Goal: Check status: Check status

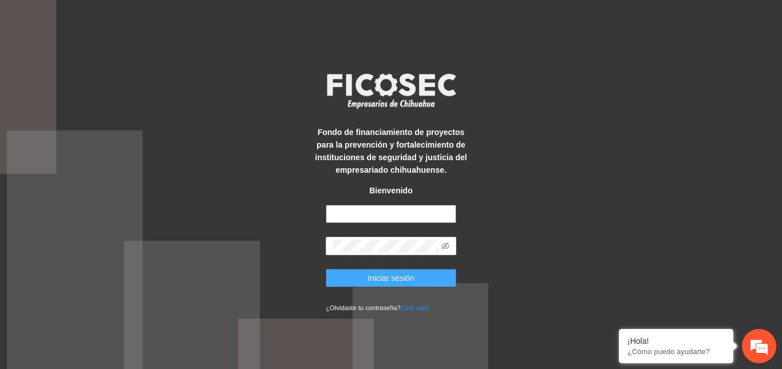
type input "**********"
click at [374, 279] on span "Iniciar sesión" at bounding box center [391, 278] width 47 height 13
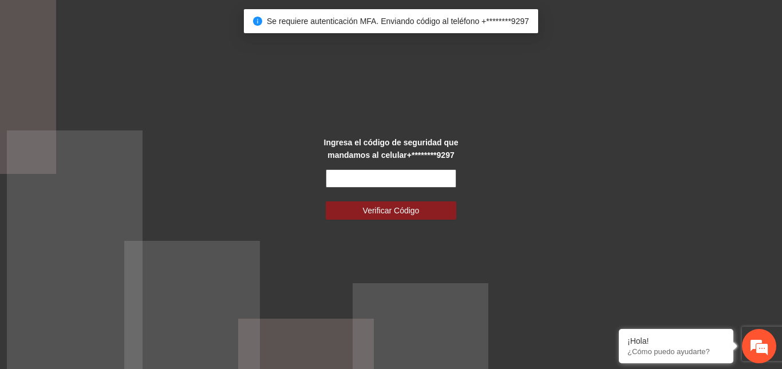
click at [360, 171] on input "text" at bounding box center [391, 179] width 131 height 18
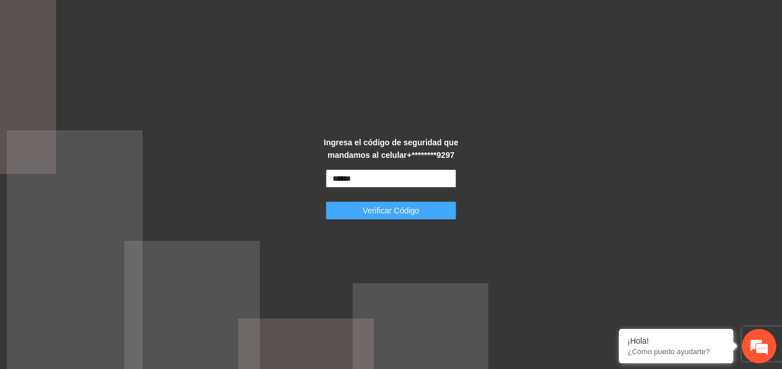
type input "******"
click at [391, 213] on span "Verificar Código" at bounding box center [391, 210] width 57 height 13
click at [404, 211] on span "Verificar Código" at bounding box center [391, 210] width 57 height 13
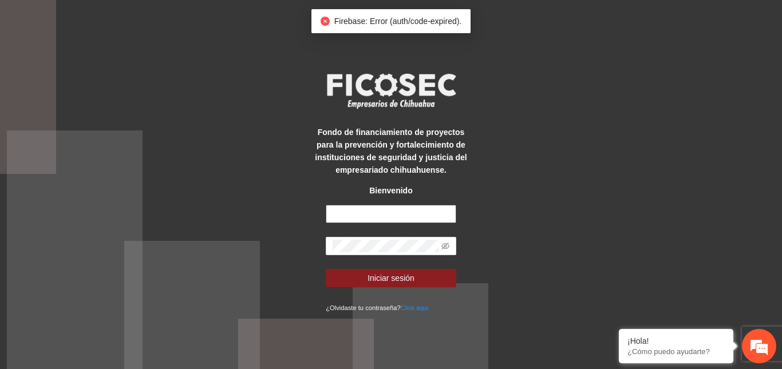
type input "**********"
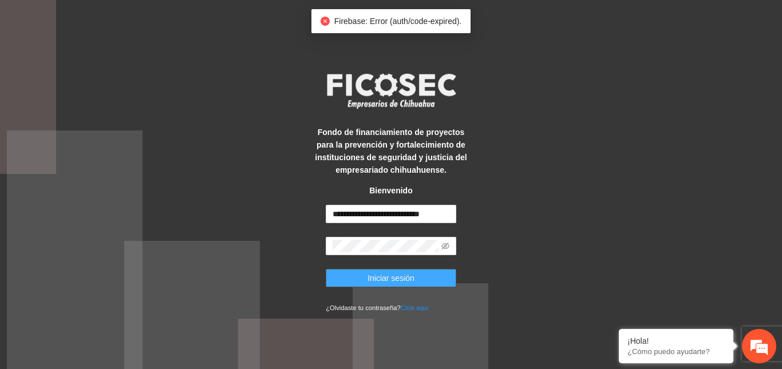
click at [400, 278] on span "Iniciar sesión" at bounding box center [391, 278] width 47 height 13
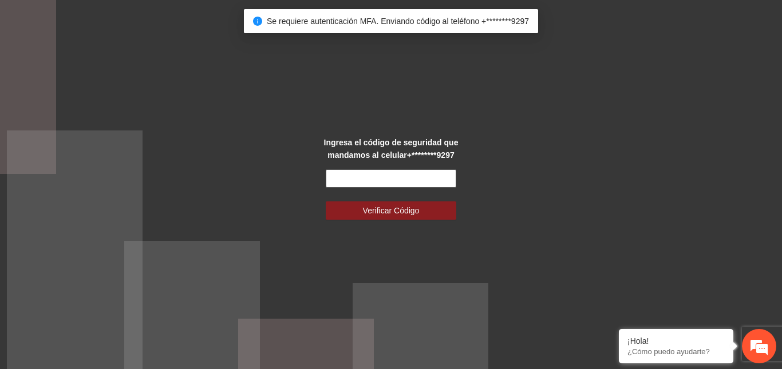
click at [366, 179] on input "text" at bounding box center [391, 179] width 131 height 18
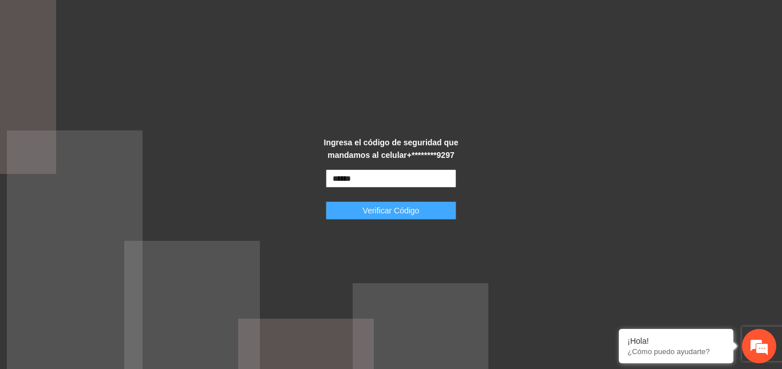
type input "******"
click at [368, 215] on span "Verificar Código" at bounding box center [391, 210] width 57 height 13
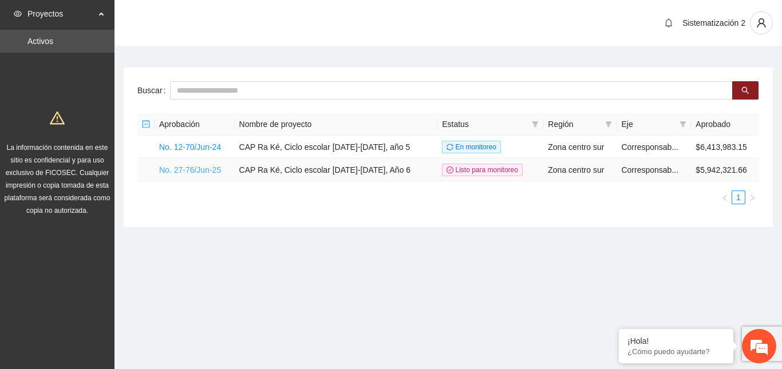
click at [199, 166] on link "No. 27-76/Jun-25" at bounding box center [190, 170] width 62 height 9
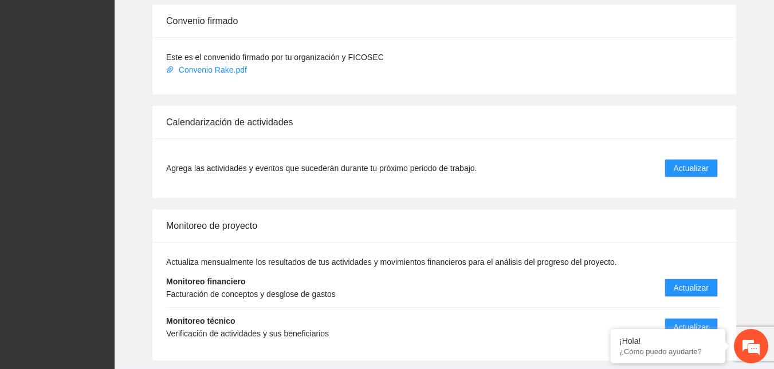
scroll to position [1168, 0]
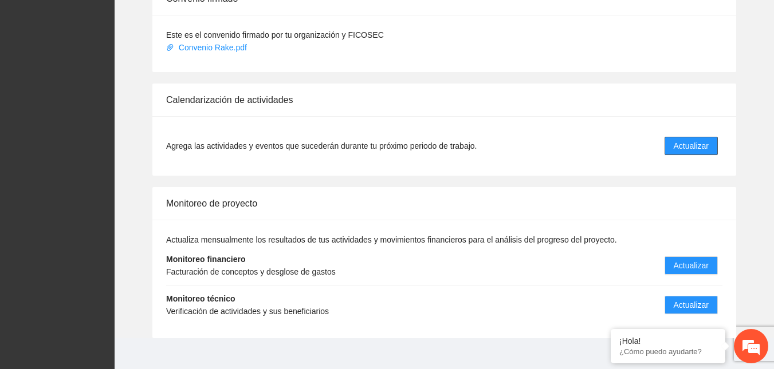
click at [686, 140] on span "Actualizar" at bounding box center [690, 146] width 35 height 13
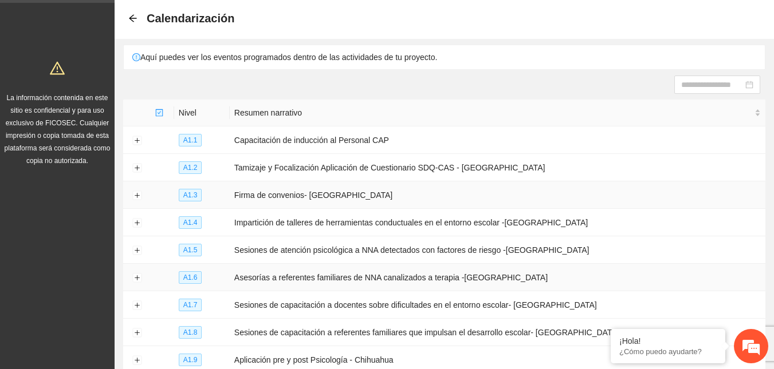
scroll to position [168, 0]
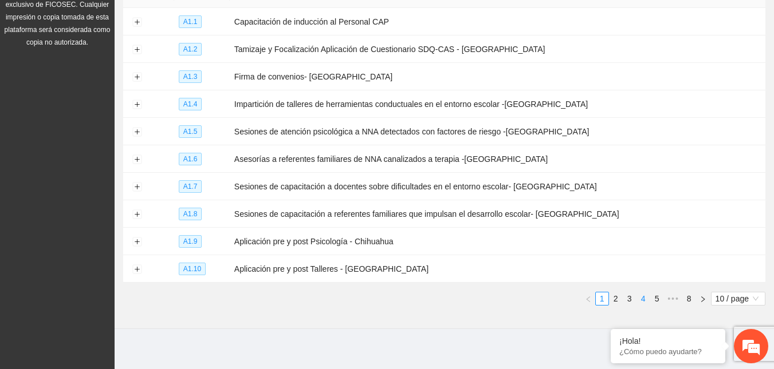
click at [637, 293] on link "4" at bounding box center [643, 299] width 13 height 13
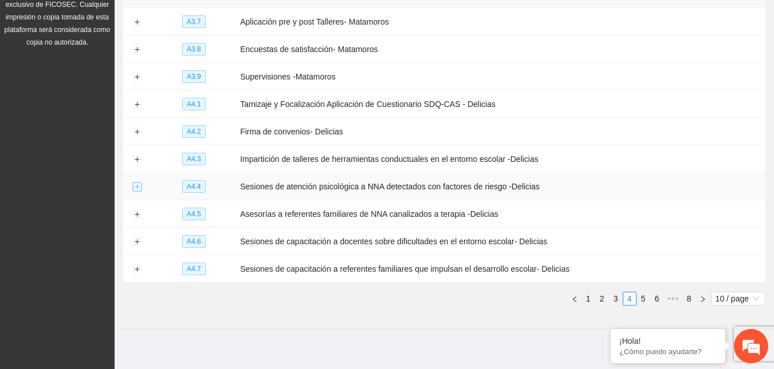
click at [140, 183] on button "Expand row" at bounding box center [136, 187] width 9 height 9
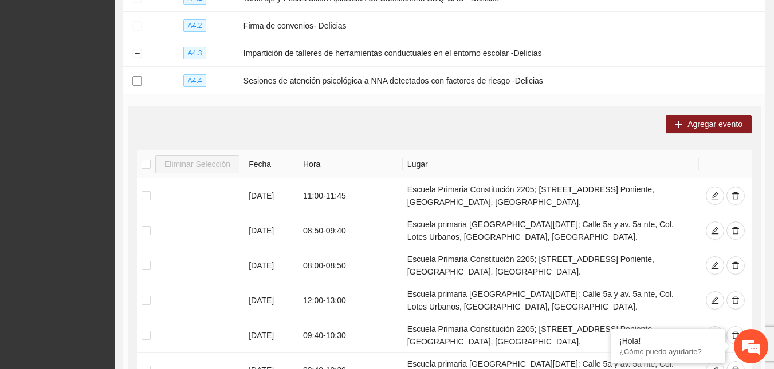
scroll to position [283, 0]
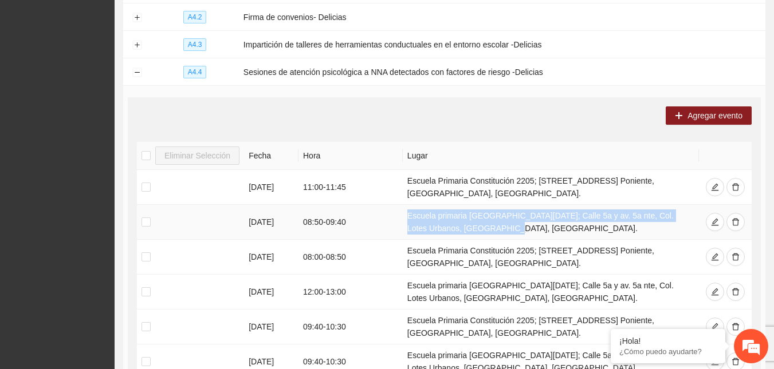
drag, startPoint x: 407, startPoint y: 206, endPoint x: 473, endPoint y: 224, distance: 69.1
click at [473, 224] on td "Escuela primaria [GEOGRAPHIC_DATA][DATE]; Calle 5a y av. 5a nte, Col. Lotes Urb…" at bounding box center [551, 222] width 296 height 35
copy td "Escuela primaria [GEOGRAPHIC_DATA][DATE]; Calle 5a y av. 5a nte, Col. Lotes Urb…"
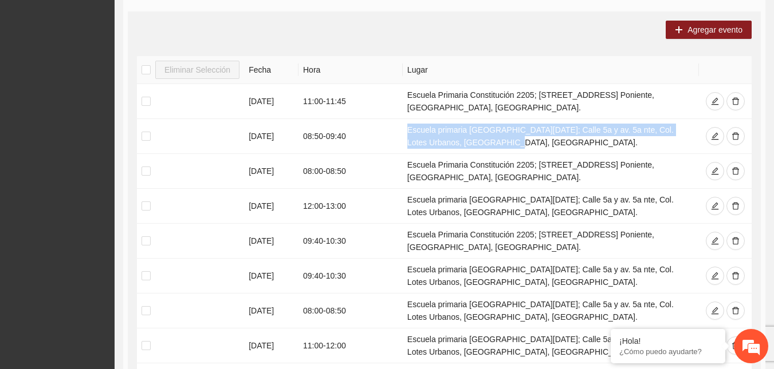
scroll to position [616, 0]
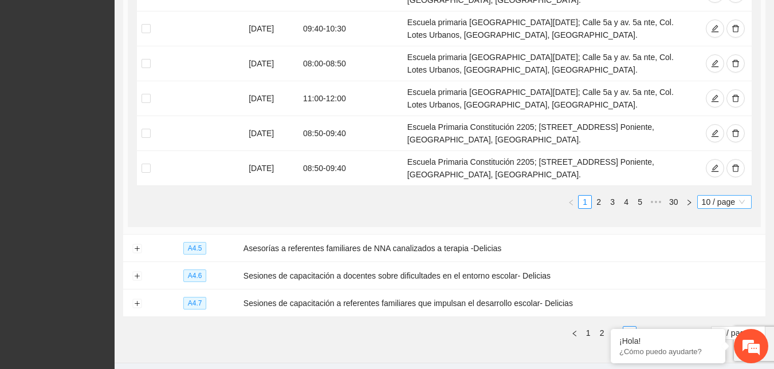
click at [705, 196] on span "10 / page" at bounding box center [724, 202] width 45 height 13
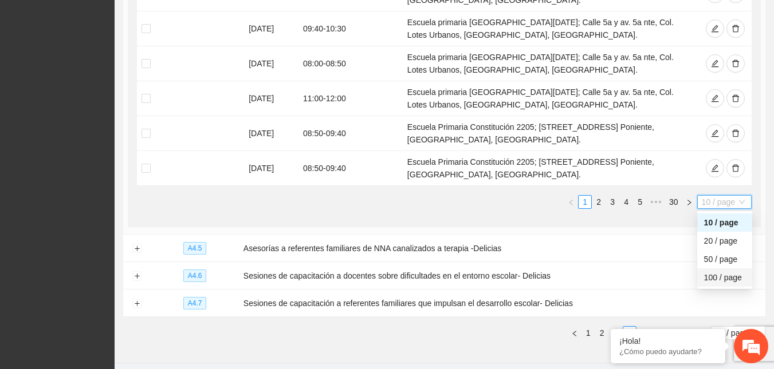
click at [712, 271] on div "100 / page" at bounding box center [724, 277] width 41 height 13
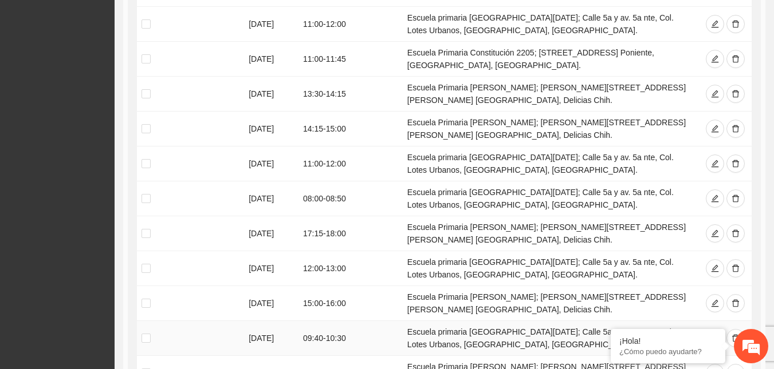
scroll to position [538, 0]
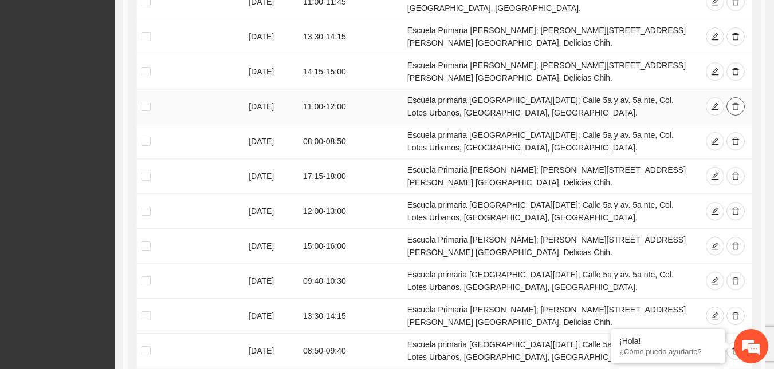
click at [738, 103] on icon "delete" at bounding box center [735, 107] width 8 height 8
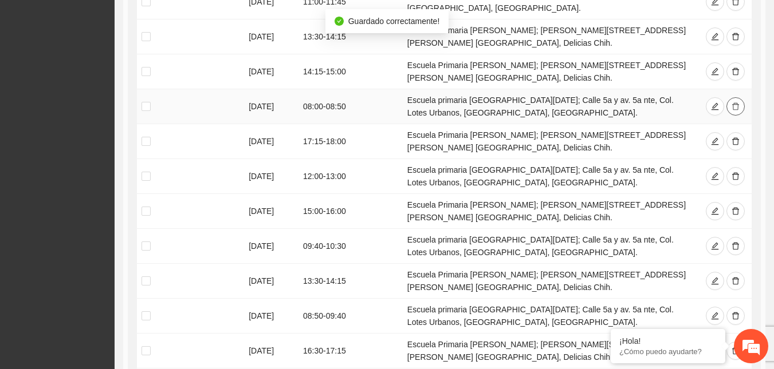
click at [738, 103] on icon "delete" at bounding box center [735, 107] width 8 height 8
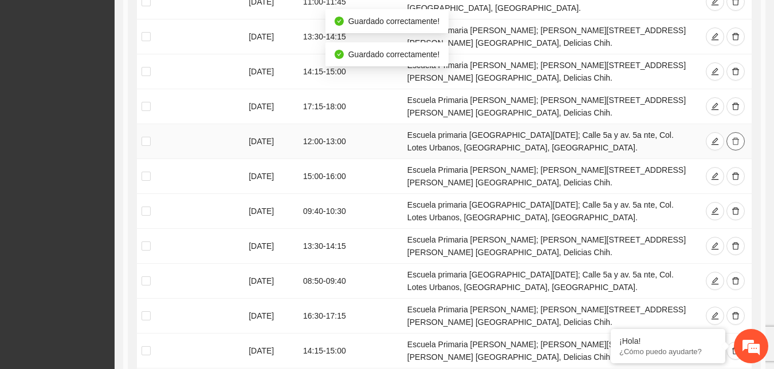
click at [735, 137] on icon "delete" at bounding box center [735, 141] width 8 height 8
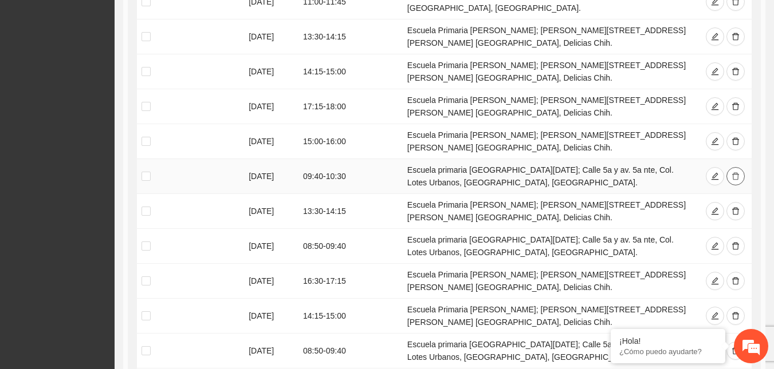
click at [734, 167] on button "button" at bounding box center [735, 176] width 18 height 18
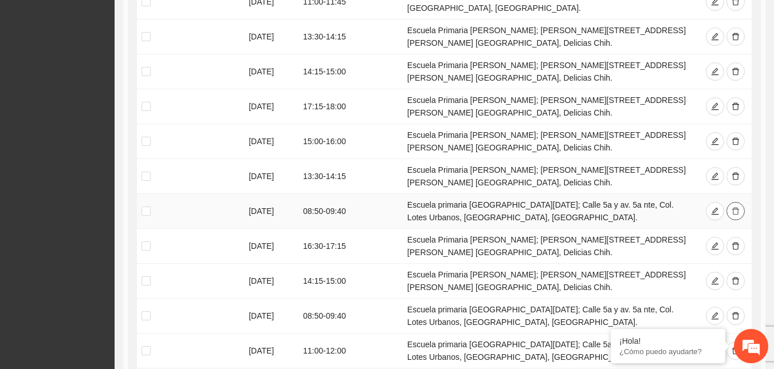
click at [734, 207] on icon "delete" at bounding box center [735, 211] width 8 height 8
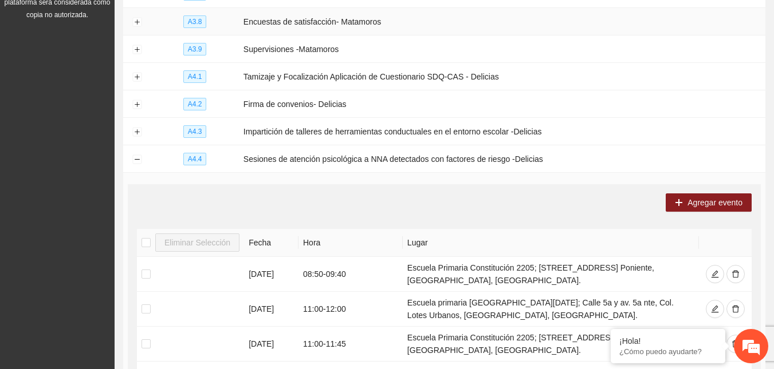
scroll to position [23, 0]
